Goal: Information Seeking & Learning: Learn about a topic

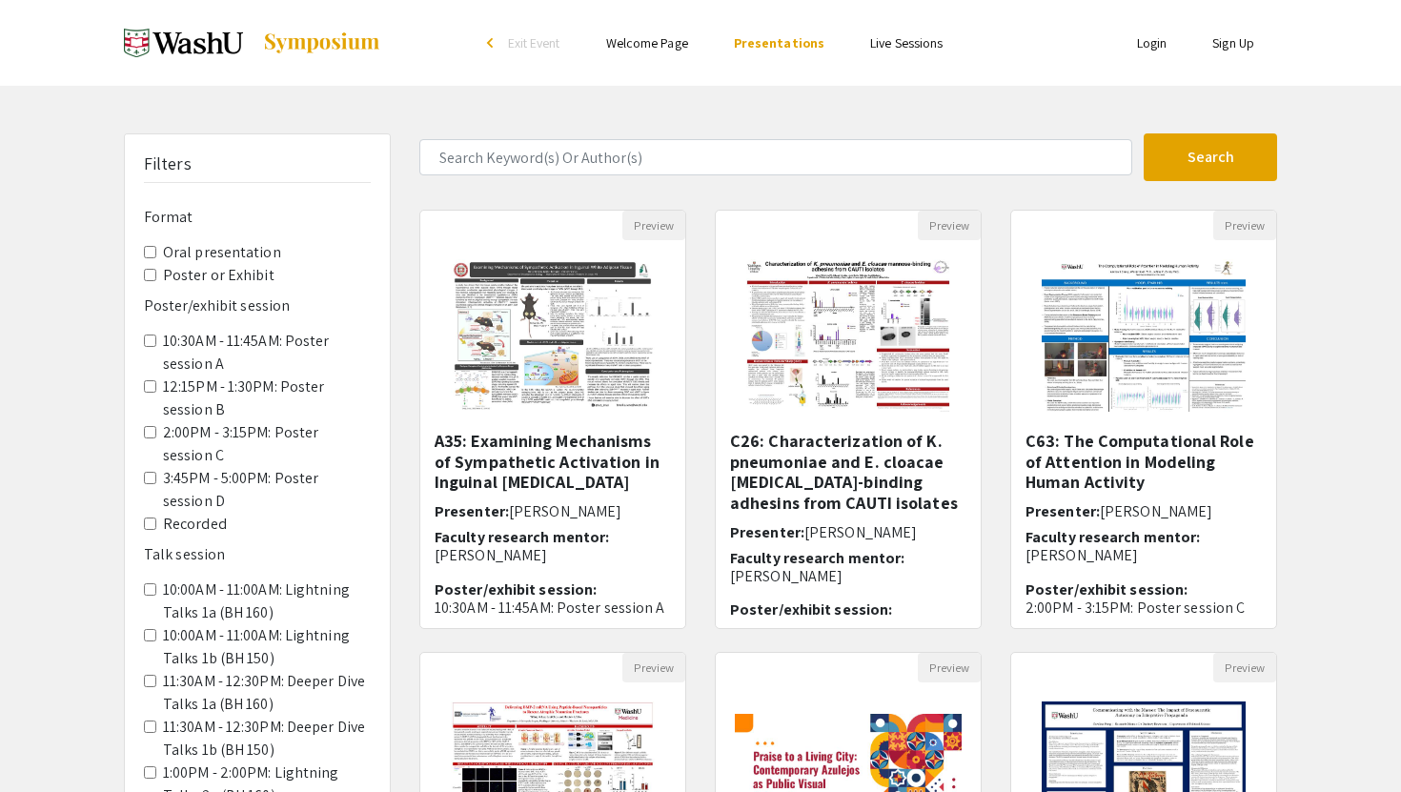
drag, startPoint x: 425, startPoint y: 411, endPoint x: 367, endPoint y: 245, distance: 175.7
click at [367, 244] on div "Filters Format Oral presentation Poster or Exhibit Poster/exhibit session 10:30…" at bounding box center [701, 636] width 1182 height 1006
click at [238, 275] on label "Poster or Exhibit" at bounding box center [218, 275] width 111 height 23
click at [156, 275] on Exhibit "Poster or Exhibit" at bounding box center [150, 275] width 12 height 12
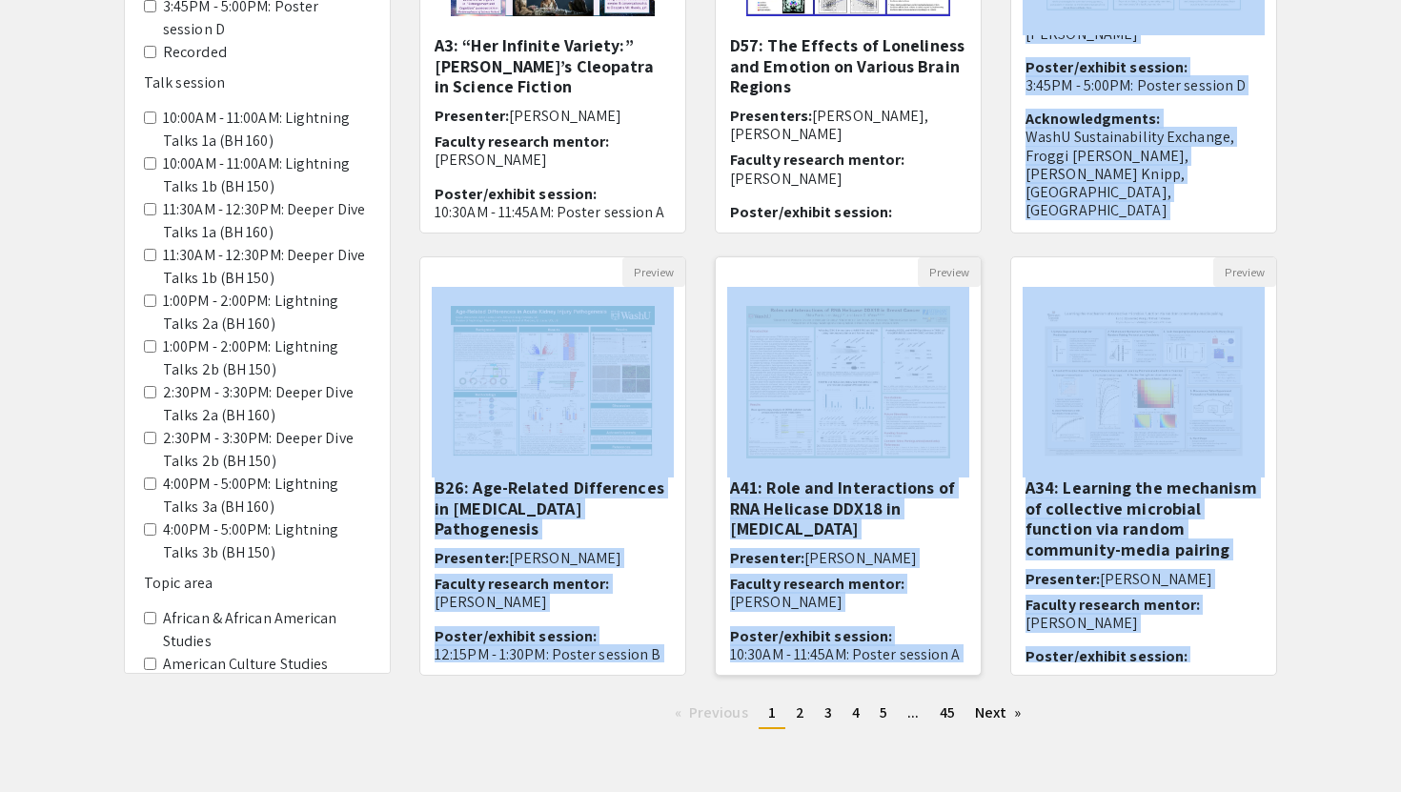
scroll to position [463, 0]
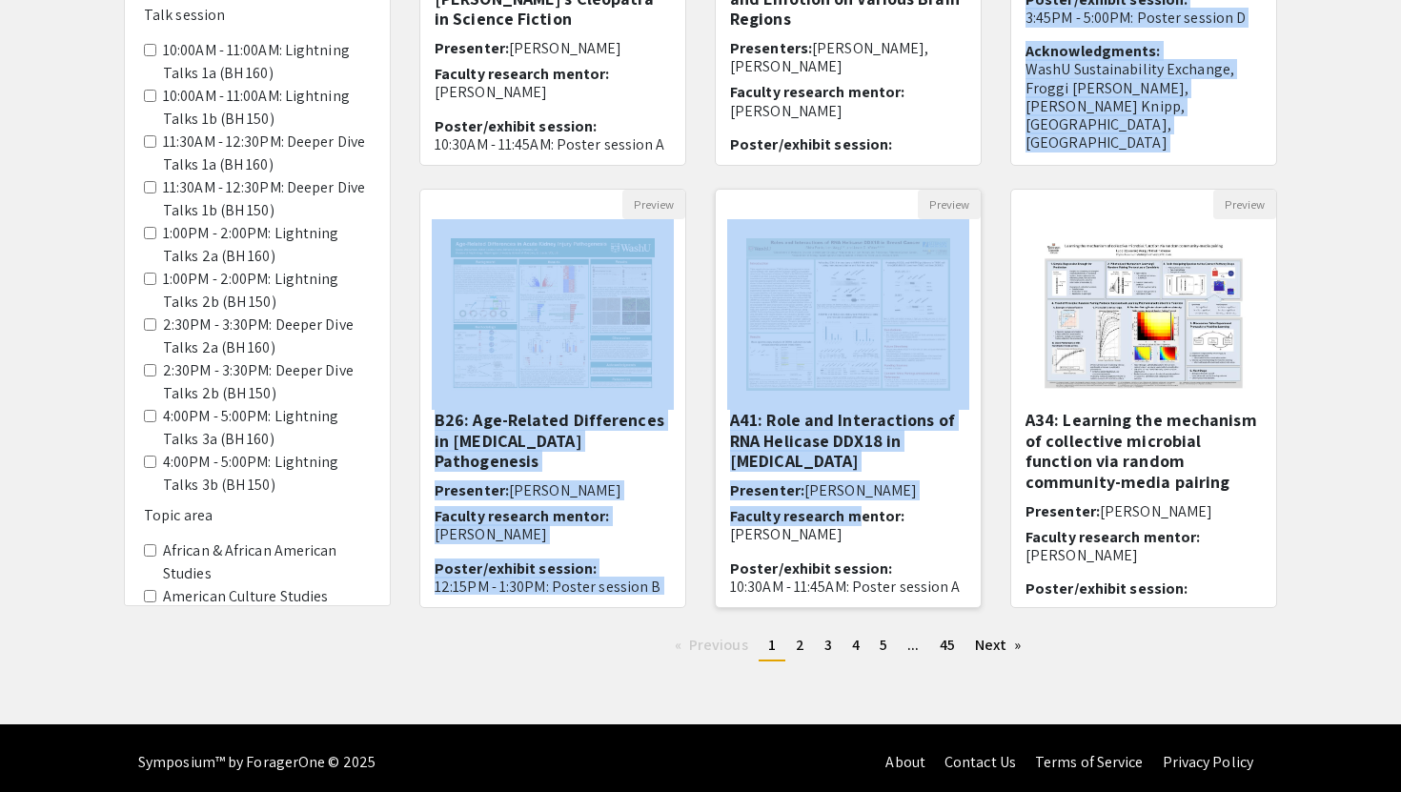
drag, startPoint x: 1325, startPoint y: 320, endPoint x: 869, endPoint y: 505, distance: 491.6
click at [857, 507] on div "Filters Format Oral presentation Poster or Exhibit Poster/exhibit session 10:30…" at bounding box center [700, 173] width 1401 height 1006
click at [875, 653] on link "page 5" at bounding box center [883, 645] width 27 height 29
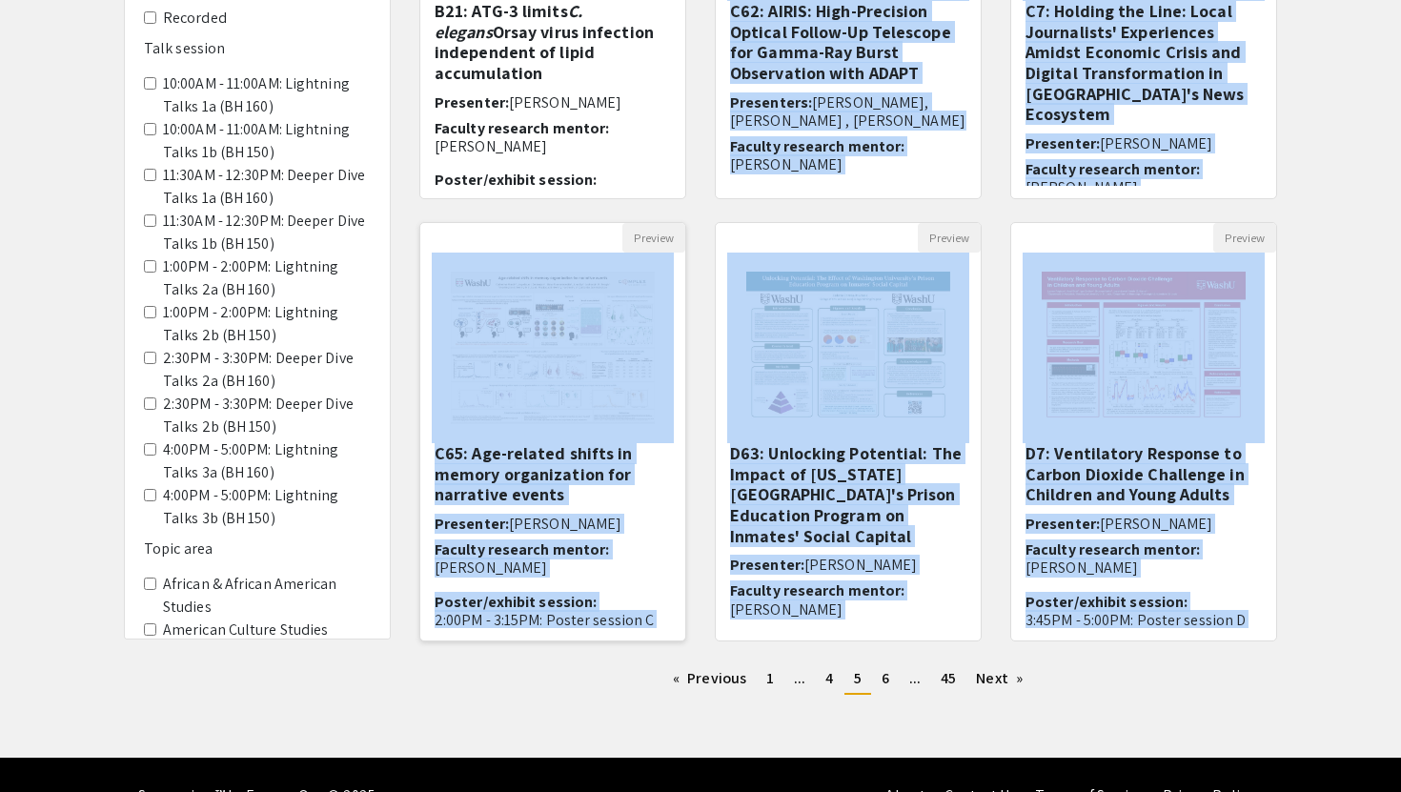
scroll to position [472, 0]
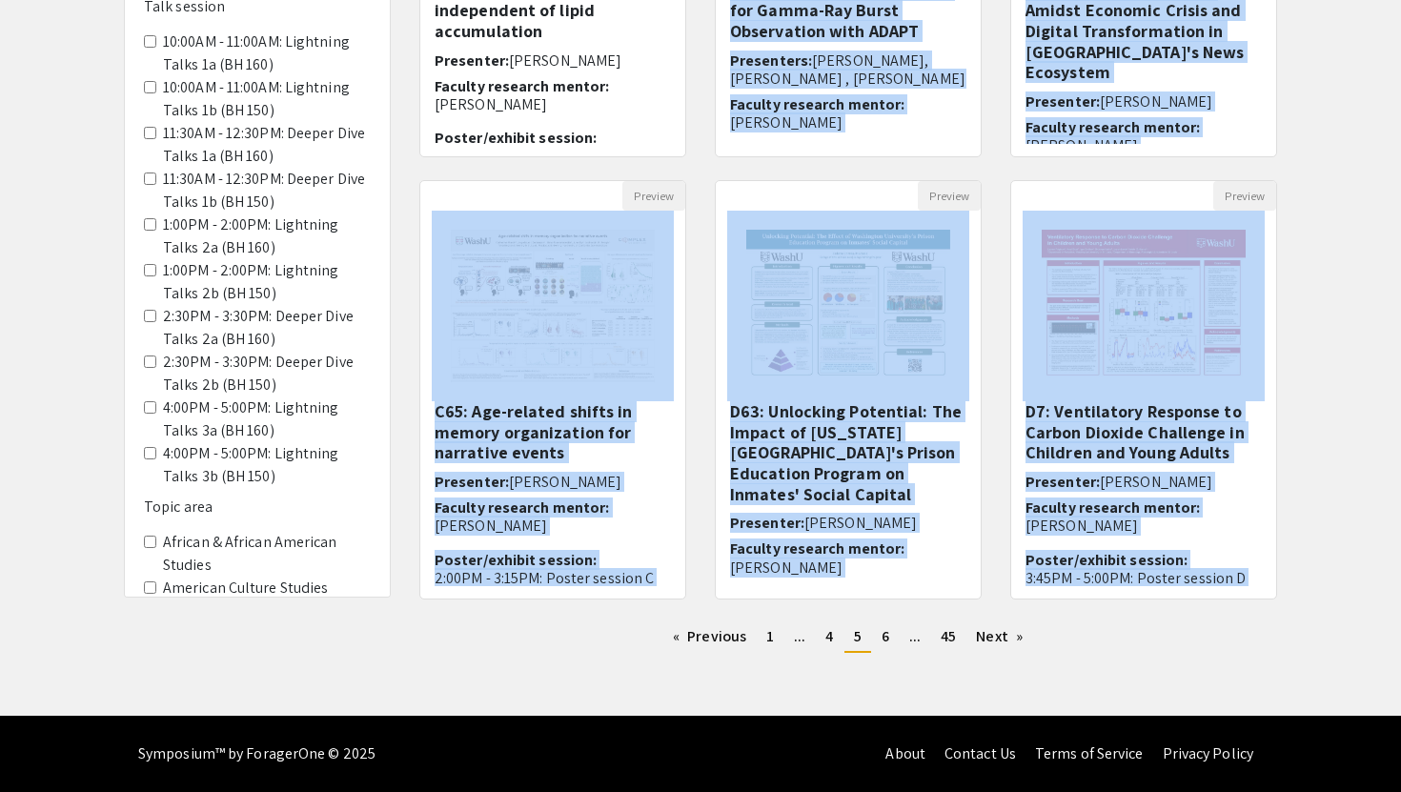
drag, startPoint x: 781, startPoint y: 193, endPoint x: 644, endPoint y: 768, distance: 590.8
click at [644, 768] on div "Skip navigation arrow_back_ios Exit Event Welcome Page Presentations Live Sessi…" at bounding box center [700, 160] width 1401 height 1264
click at [888, 644] on link "page 6" at bounding box center [885, 636] width 27 height 29
